Goal: Task Accomplishment & Management: Complete application form

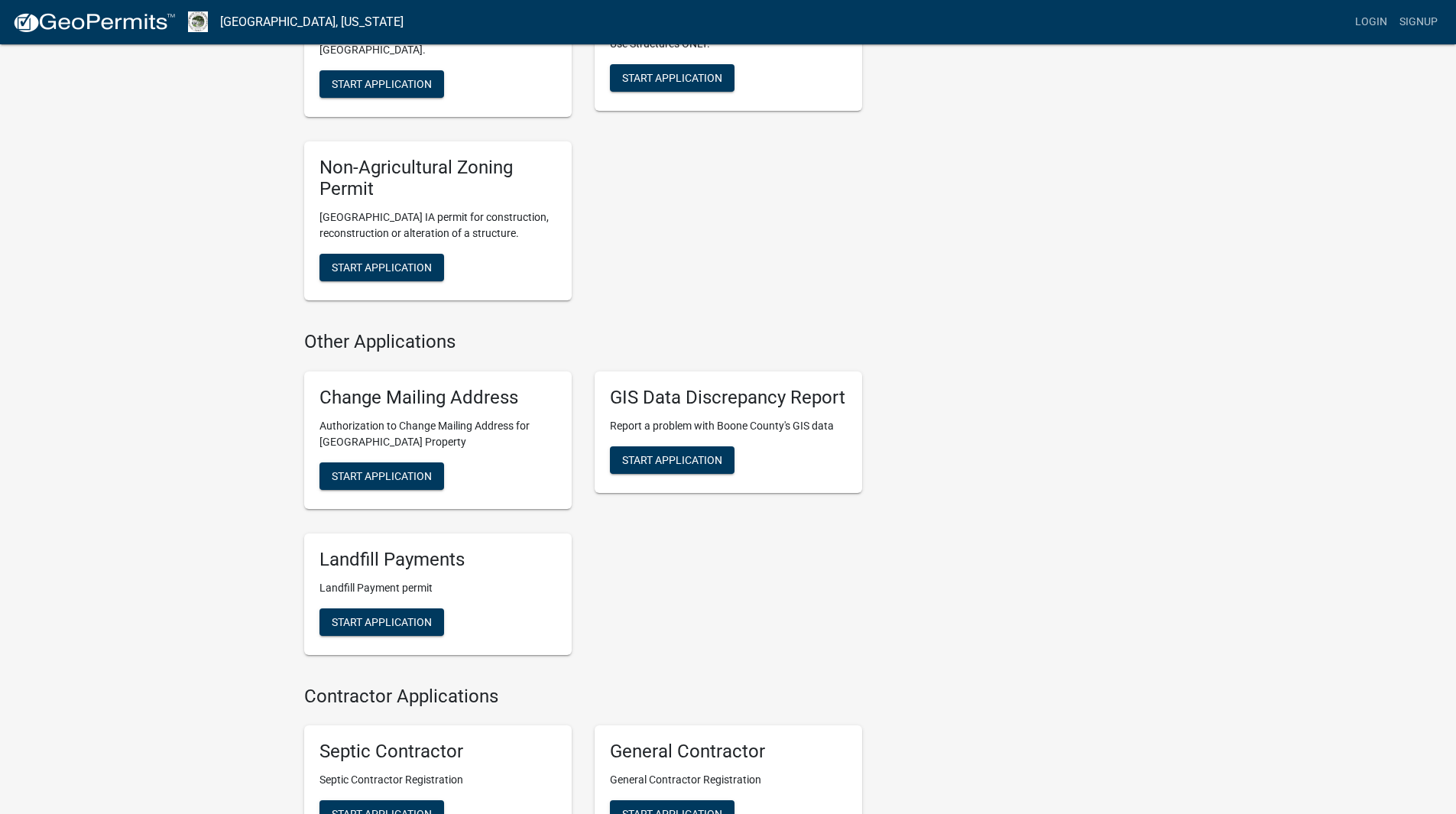
scroll to position [2140, 0]
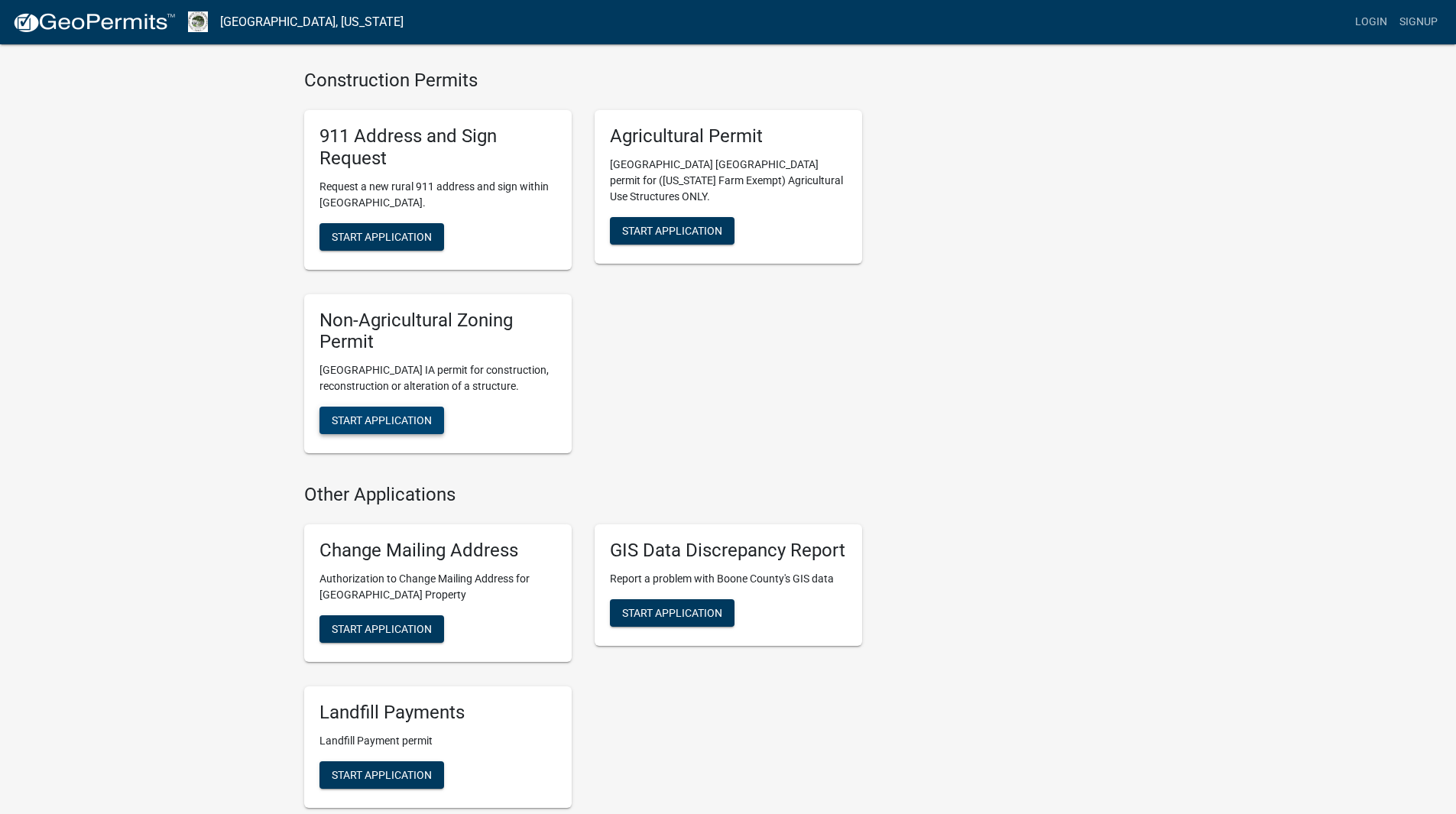
click at [403, 414] on span "Start Application" at bounding box center [381, 420] width 100 height 12
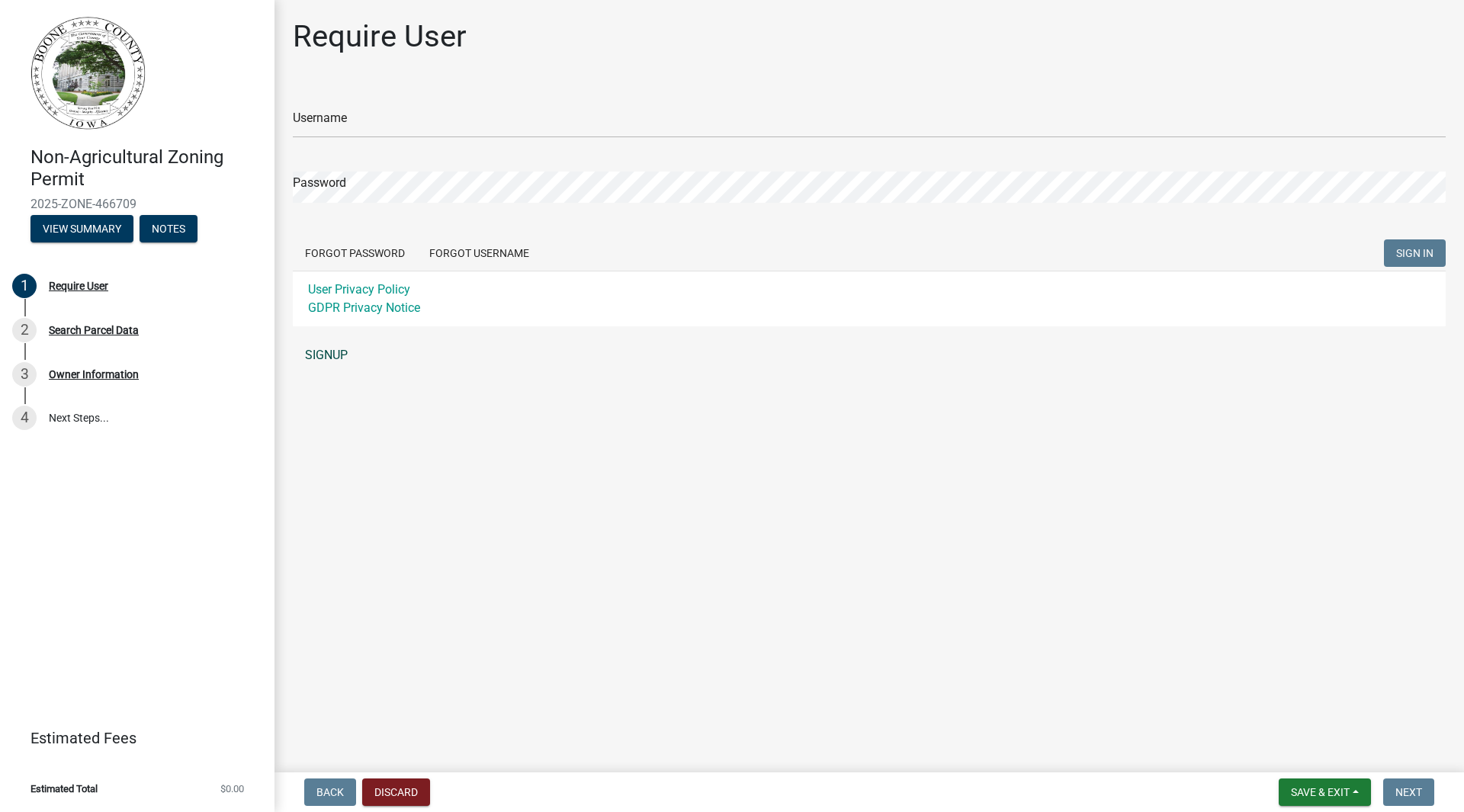
click at [321, 354] on link "SIGNUP" at bounding box center [869, 355] width 1153 height 31
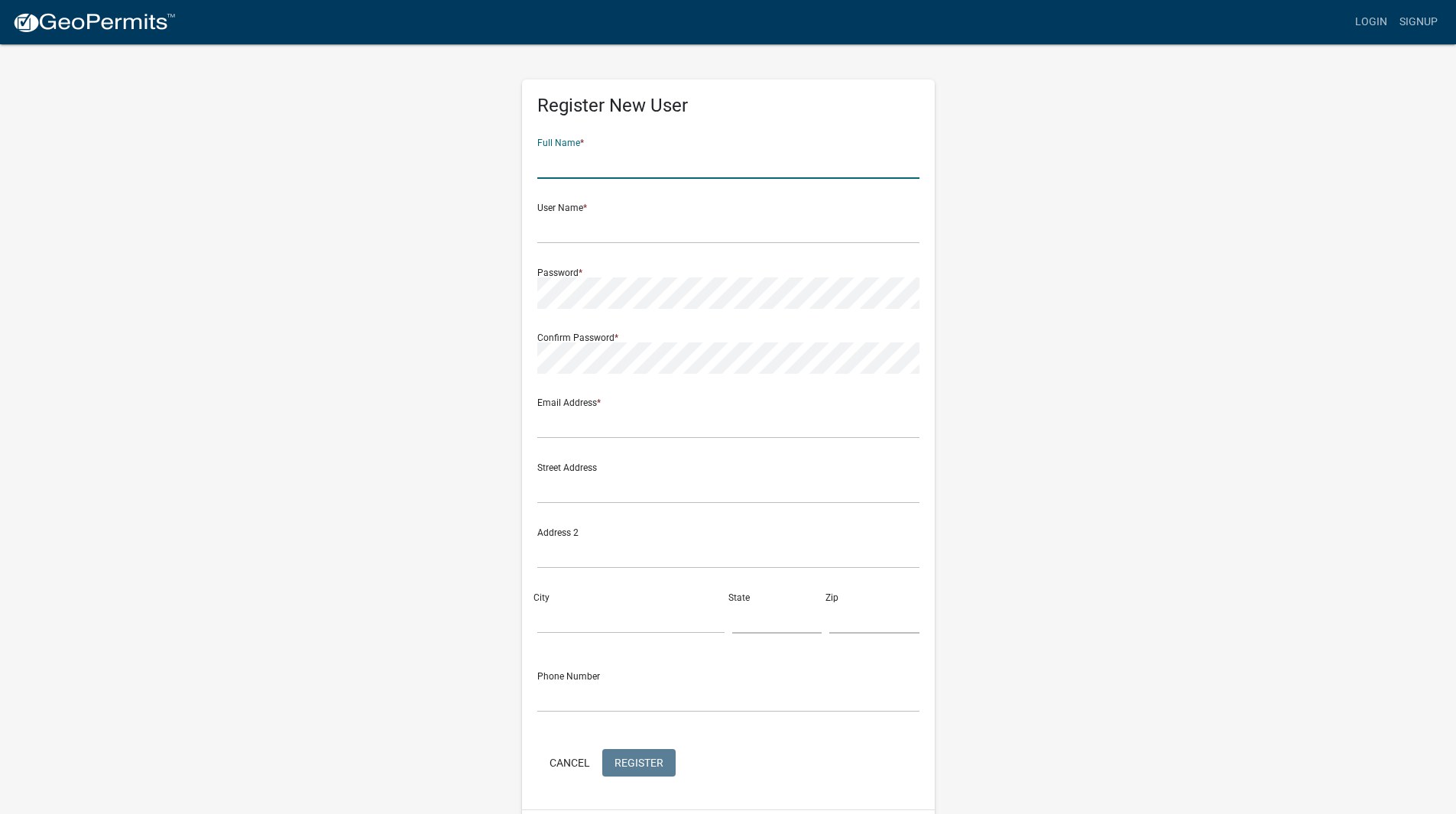
click at [575, 171] on input "text" at bounding box center [728, 162] width 382 height 31
type input "Scott Tanner"
type input "graphics@firstclasssigns.net"
type input "1717 E LINCOLN WAY"
type input "AMES"
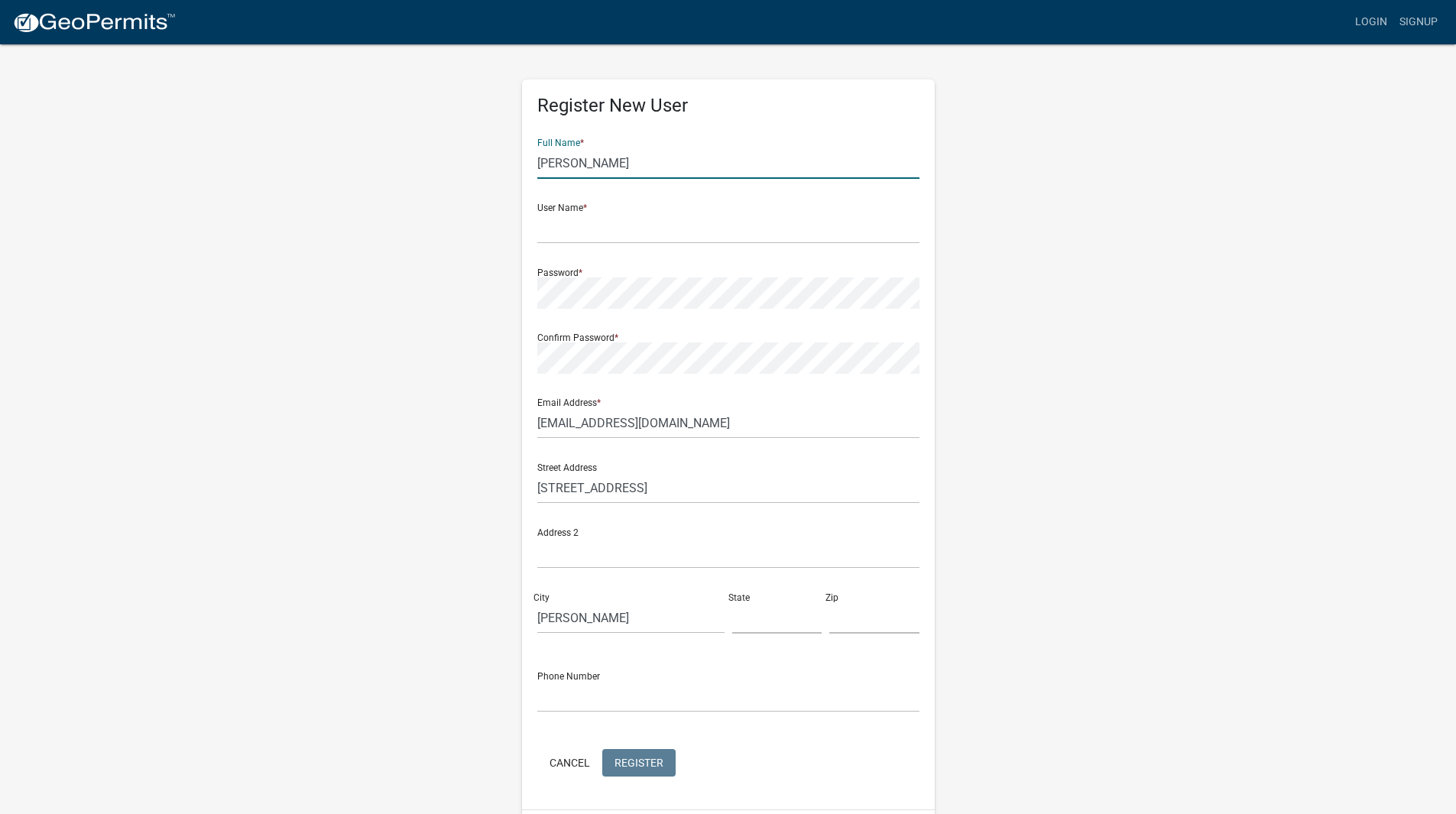
type input "IA"
type input "50010"
type input "5152324738"
click at [561, 228] on input "text" at bounding box center [728, 227] width 382 height 31
drag, startPoint x: 621, startPoint y: 161, endPoint x: 496, endPoint y: 183, distance: 126.9
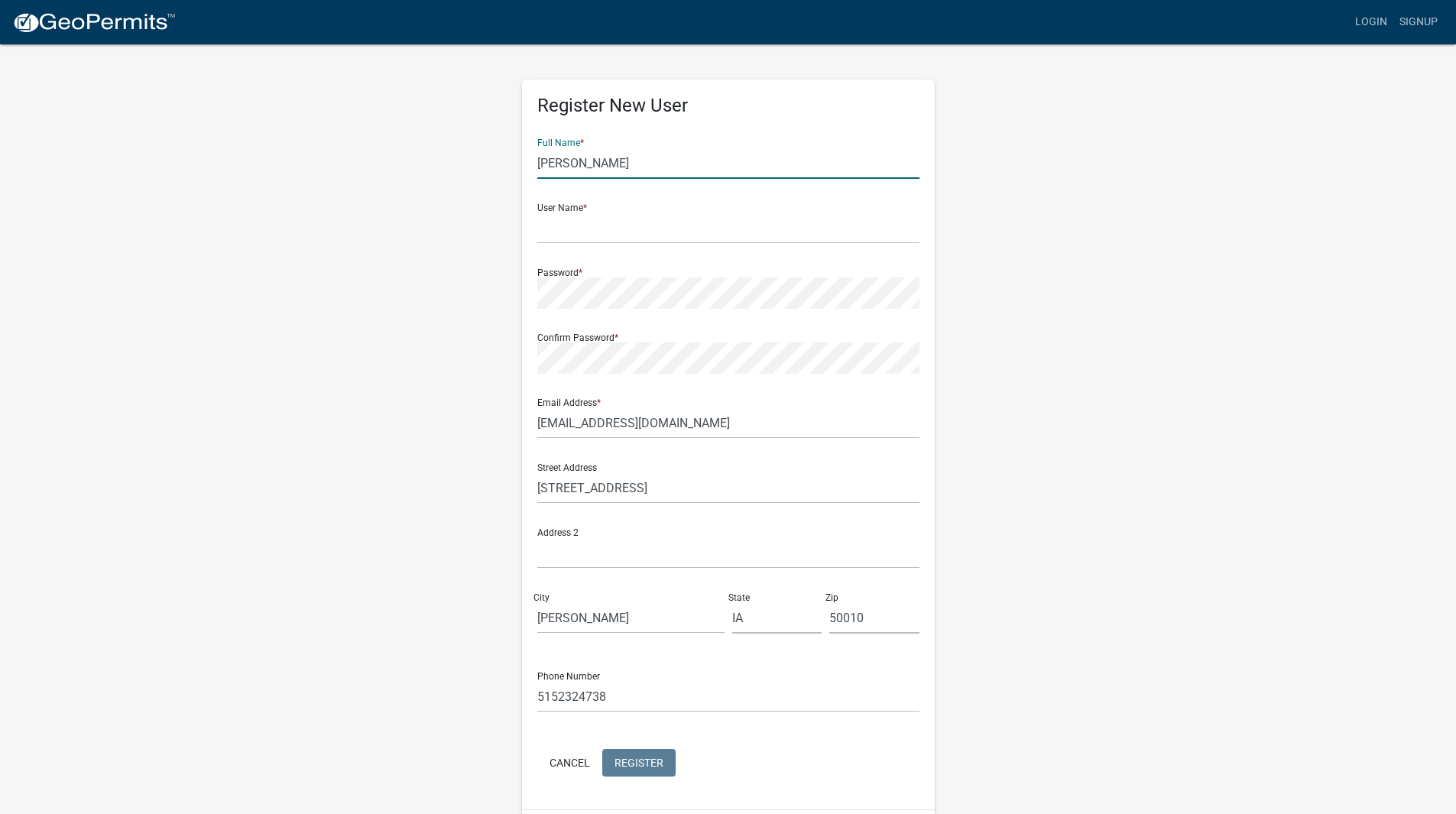
click at [496, 183] on div "Register New User Full Name * Scott Tanner User Name * Password * Confirm Passw…" at bounding box center [728, 452] width 871 height 818
type input "Luke Shaffer"
click at [577, 216] on input "text" at bounding box center [728, 227] width 382 height 31
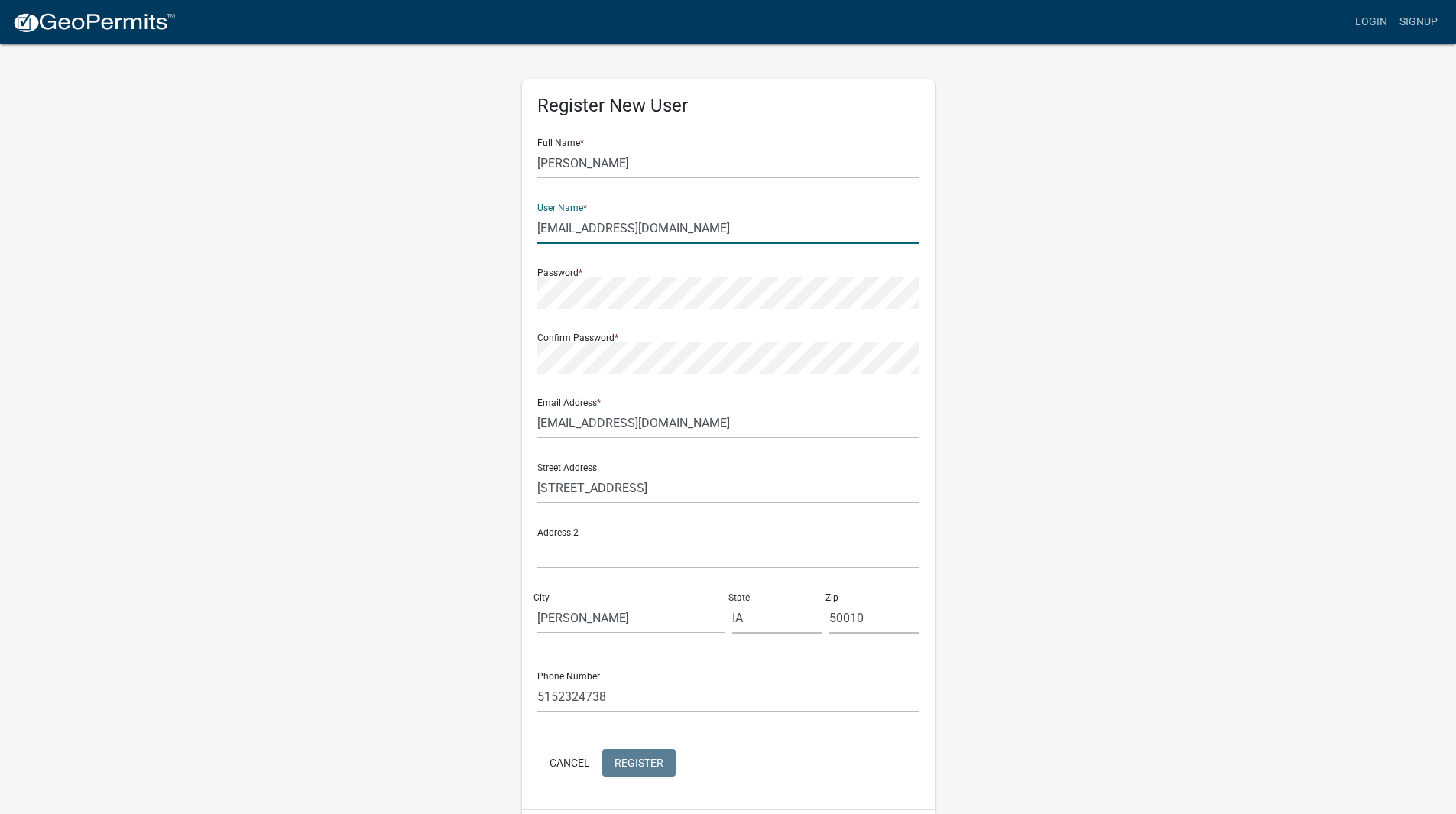
click at [708, 224] on input "design@firstclasssigns.net" at bounding box center [728, 227] width 382 height 31
click at [570, 227] on input "design@firstclasssigns.net" at bounding box center [728, 227] width 382 height 31
click at [572, 226] on input "design@firstclasssigns.net" at bounding box center [728, 227] width 382 height 31
click at [575, 228] on input "design@firstclasssigns.net" at bounding box center [728, 227] width 382 height 31
type input "graphics@firstclasssigns.net"
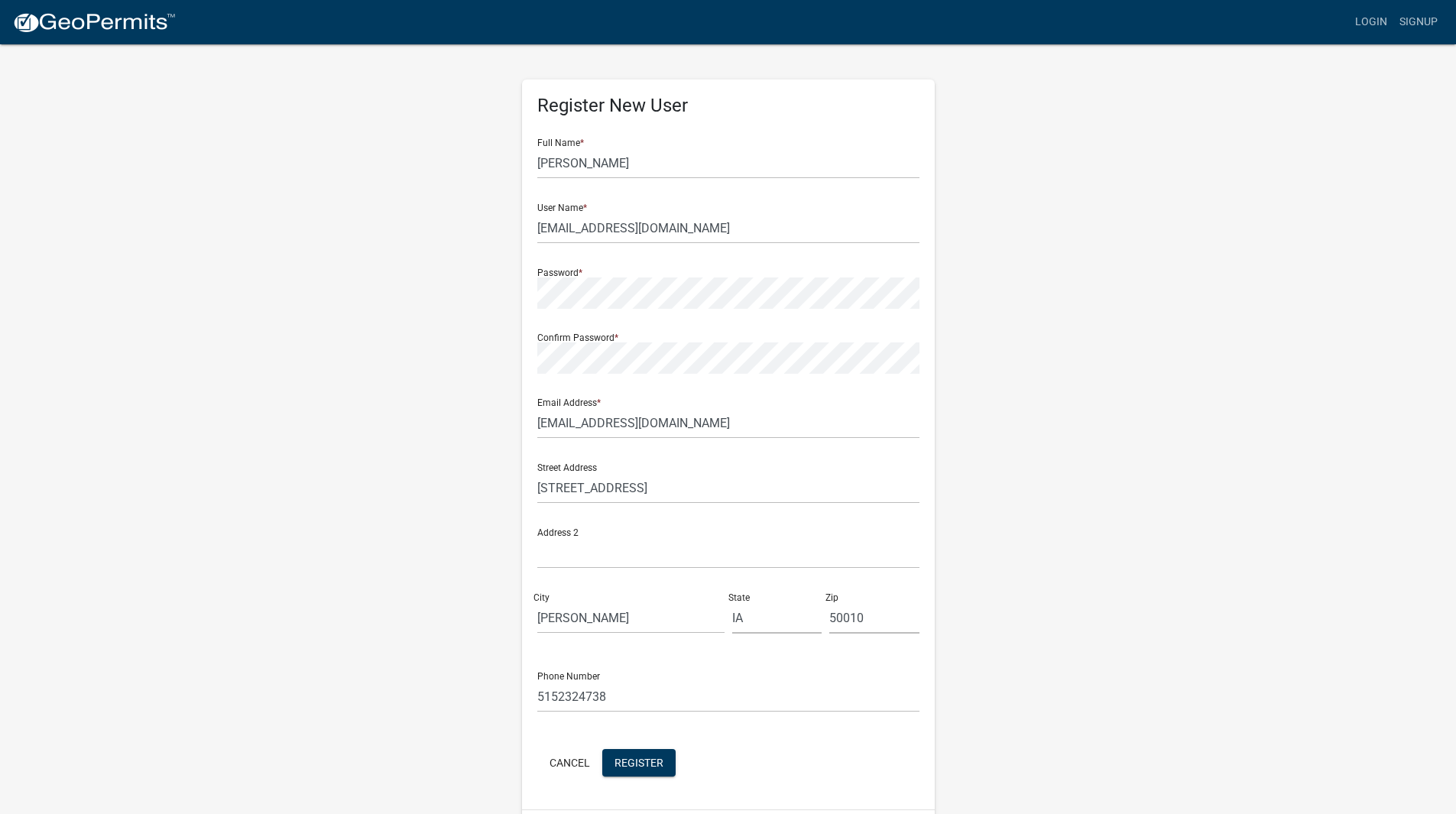
click at [980, 376] on div "Register New User Full Name * Luke Shaffer User Name * graphics@firstclasssigns…" at bounding box center [728, 452] width 871 height 818
click at [492, 349] on div "Register New User Full Name * Luke Shaffer User Name * graphics@firstclasssigns…" at bounding box center [728, 452] width 871 height 818
click at [509, 284] on div "Register New User Full Name * Luke Shaffer User Name * graphics@firstclasssigns…" at bounding box center [728, 452] width 871 height 818
click at [454, 265] on div "Register New User Full Name * Luke Shaffer User Name * graphics@firstclasssigns…" at bounding box center [728, 452] width 871 height 818
click at [527, 382] on div "Register New User Full Name * Luke Shaffer User Name * graphics@firstclasssigns…" at bounding box center [728, 444] width 413 height 730
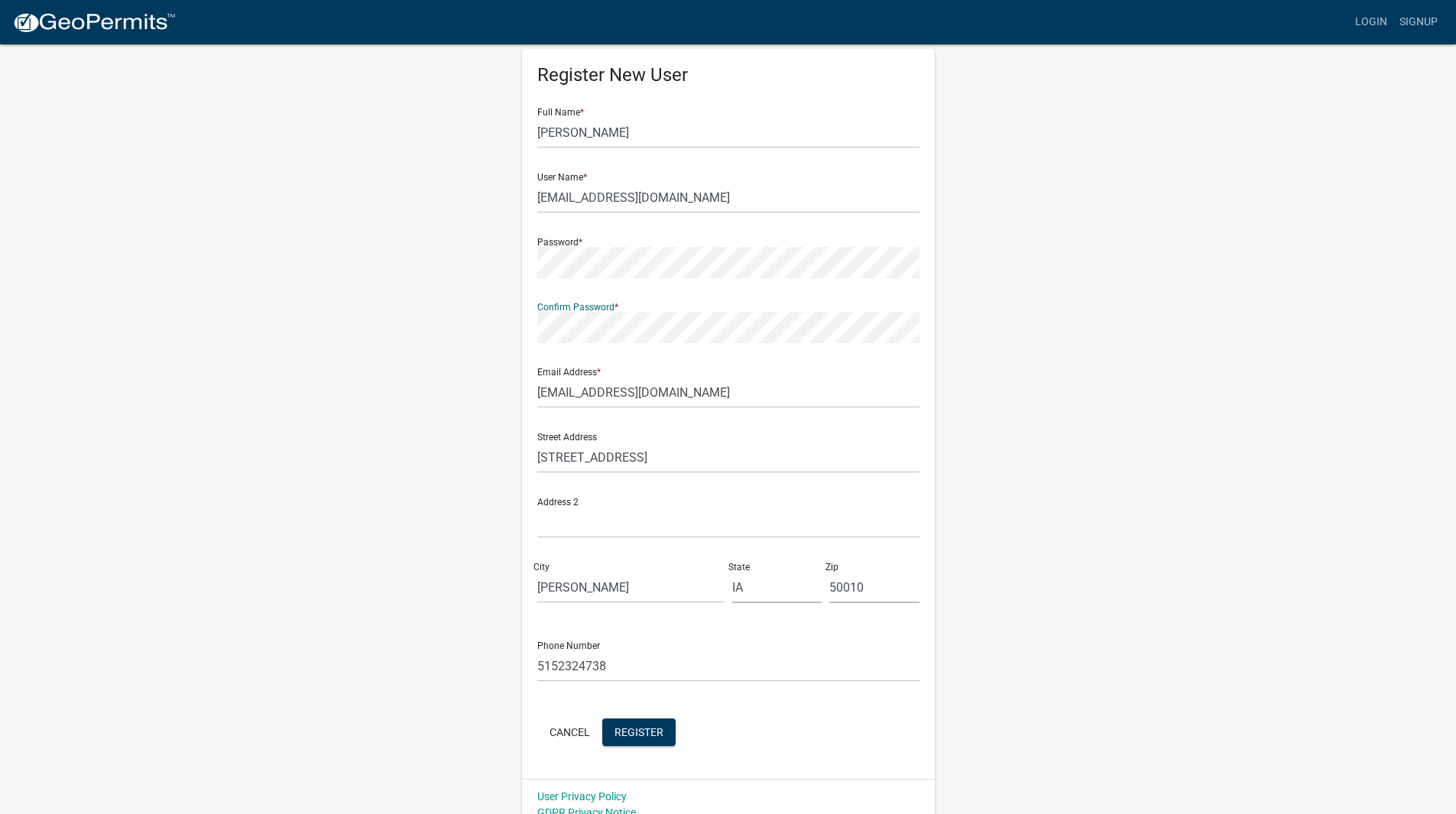
scroll to position [47, 0]
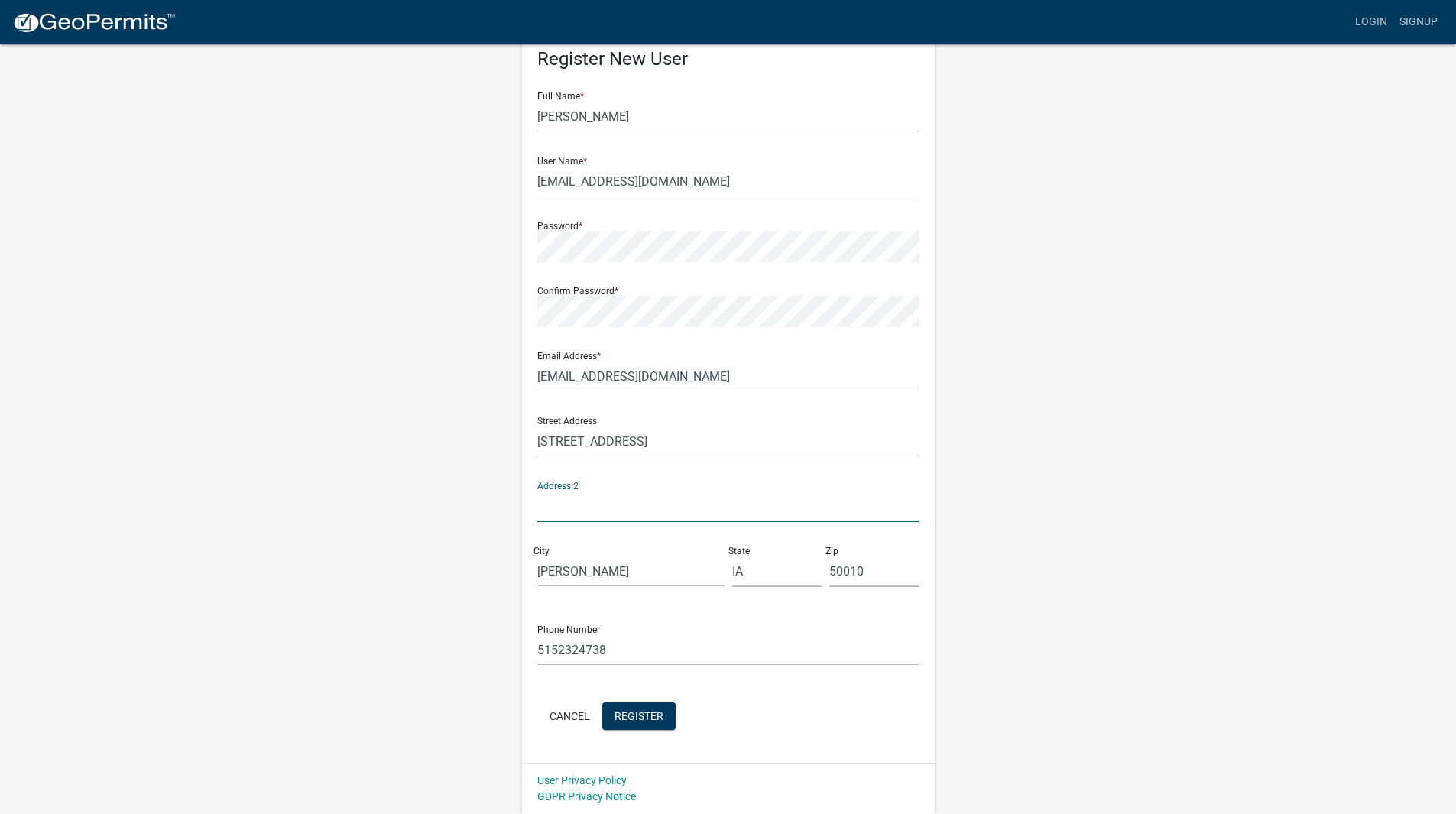
click at [553, 499] on input "text" at bounding box center [728, 506] width 382 height 31
click at [1038, 409] on div "Register New User Full Name * Luke Shaffer User Name * graphics@firstclasssigns…" at bounding box center [728, 405] width 871 height 818
click at [656, 718] on span "Register" at bounding box center [639, 714] width 49 height 12
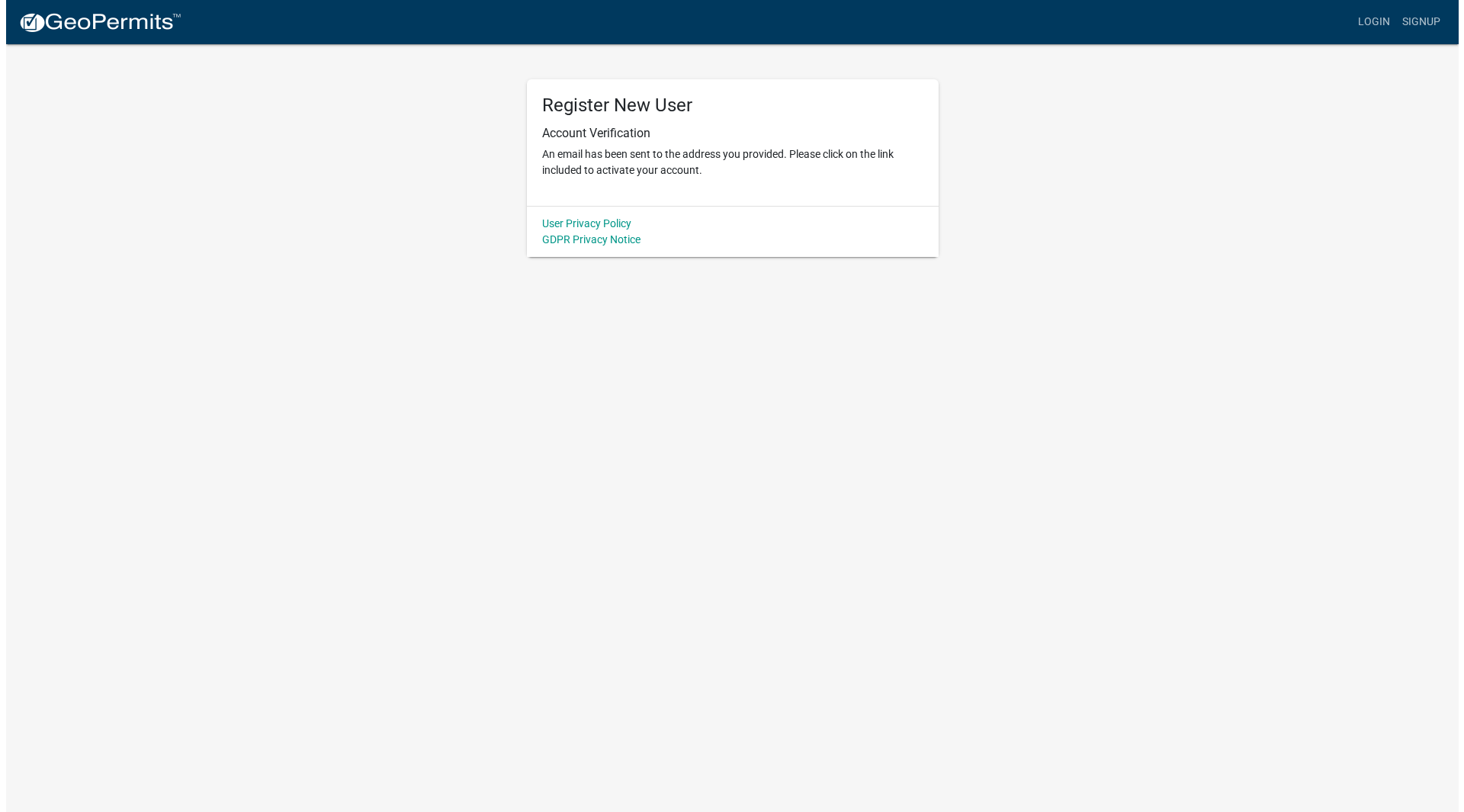
scroll to position [0, 0]
click at [255, 758] on body "Internet Explorer does NOT work with GeoPermits. Get a new browser for more sec…" at bounding box center [732, 406] width 1464 height 812
